Goal: Task Accomplishment & Management: Use online tool/utility

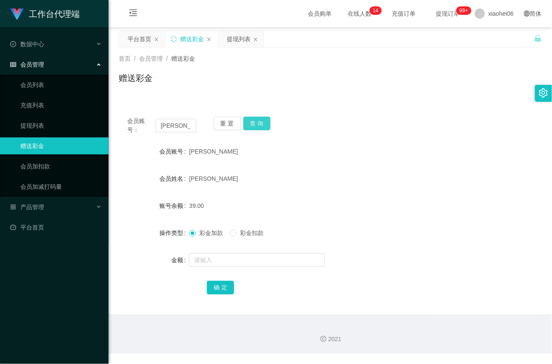
click at [253, 126] on button "查 询" at bounding box center [256, 124] width 27 height 14
click at [260, 125] on button "查 询" at bounding box center [256, 124] width 27 height 14
click at [260, 125] on button "查 询" at bounding box center [261, 124] width 36 height 14
click at [231, 123] on button "重 置" at bounding box center [227, 124] width 27 height 14
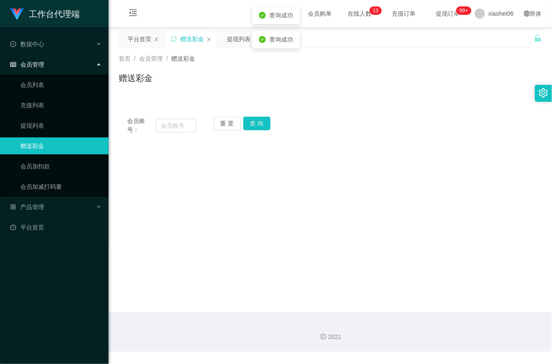
click at [169, 117] on div "会员账号：" at bounding box center [161, 126] width 69 height 18
click at [169, 120] on input "text" at bounding box center [176, 126] width 41 height 14
paste input "[PERSON_NAME]"
type input "[PERSON_NAME]"
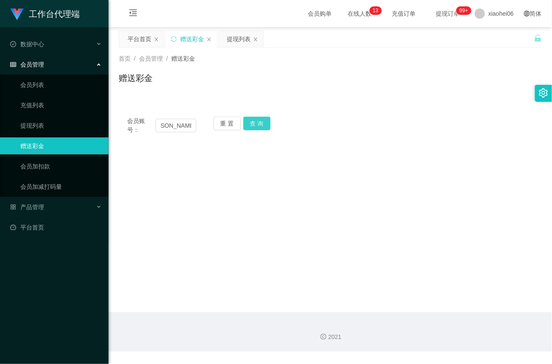
click at [258, 124] on button "查 询" at bounding box center [256, 124] width 27 height 14
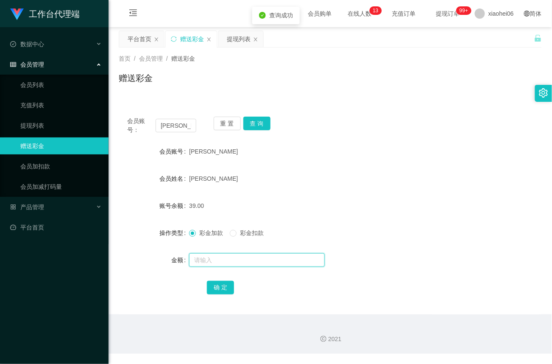
click at [211, 260] on input "text" at bounding box center [257, 260] width 136 height 14
type input "500"
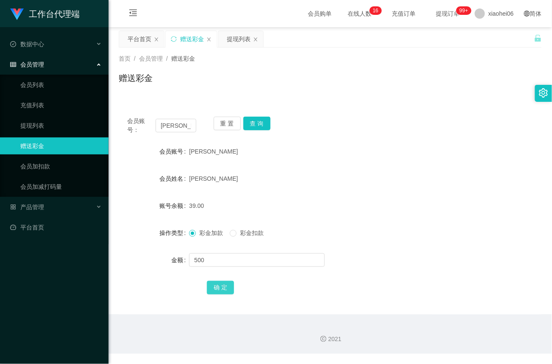
click at [226, 284] on button "确 定" at bounding box center [220, 288] width 27 height 14
